Goal: Information Seeking & Learning: Learn about a topic

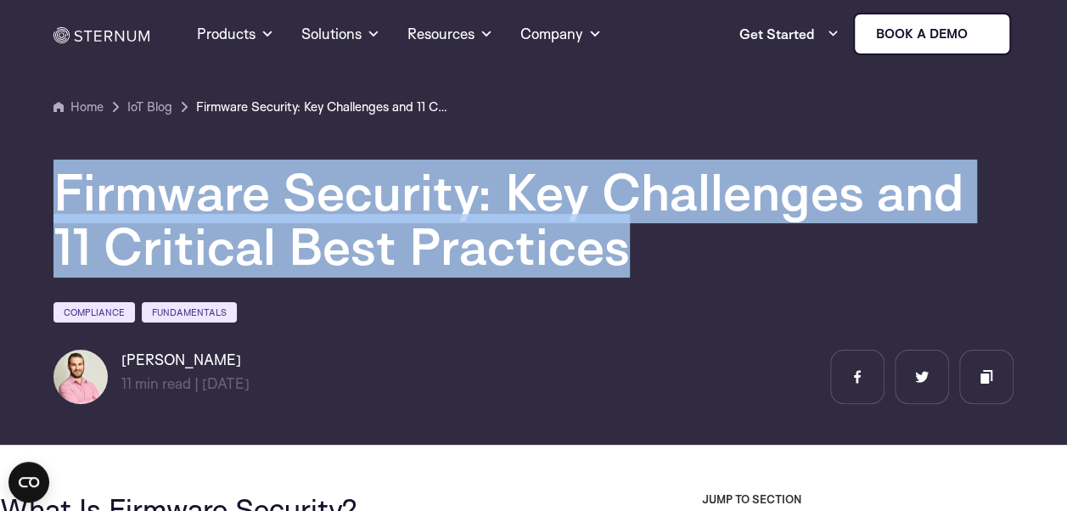
drag, startPoint x: 65, startPoint y: 173, endPoint x: 598, endPoint y: 256, distance: 539.5
click at [598, 256] on h1 "Firmware Security: Key Challenges and 11 Critical Best Practices" at bounding box center [533, 219] width 960 height 109
copy h1 "Firmware Security: Key Challenges and 11 Critical Best Practices"
click at [10, 221] on section "Home IoT Blog" at bounding box center [533, 216] width 1067 height 457
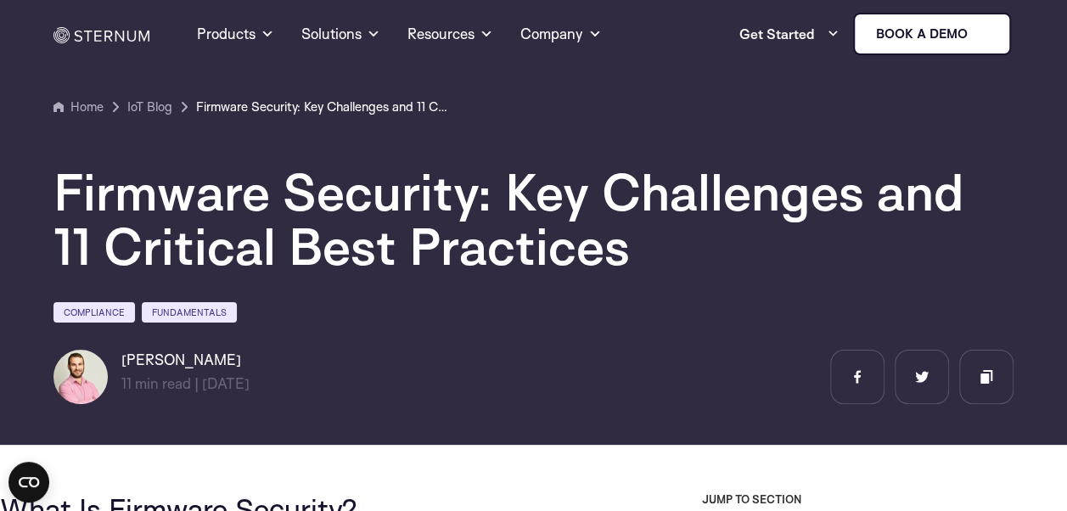
drag, startPoint x: 113, startPoint y: 348, endPoint x: 223, endPoint y: 351, distance: 110.4
click at [223, 351] on div "Firmware Security: Key Challenges and 11 Critical Best Practices Compliance Fun…" at bounding box center [533, 260] width 985 height 287
copy div "[PERSON_NAME]"
click at [1000, 231] on h1 "Firmware Security: Key Challenges and 11 Critical Best Practices" at bounding box center [533, 219] width 960 height 109
drag, startPoint x: 32, startPoint y: 134, endPoint x: 97, endPoint y: 59, distance: 98.7
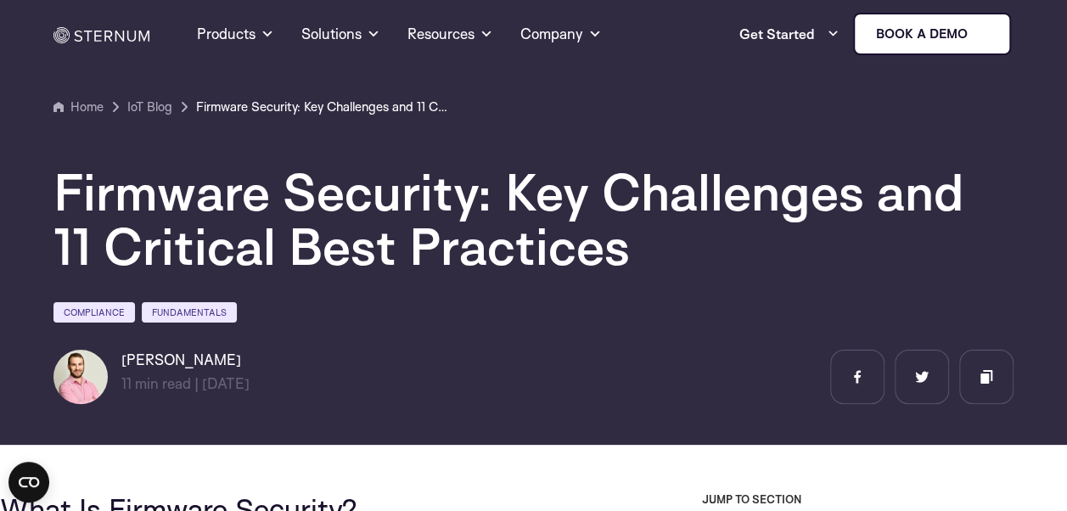
click at [32, 134] on section "Home IoT Blog" at bounding box center [533, 216] width 1067 height 457
